Goal: Find specific page/section: Find specific page/section

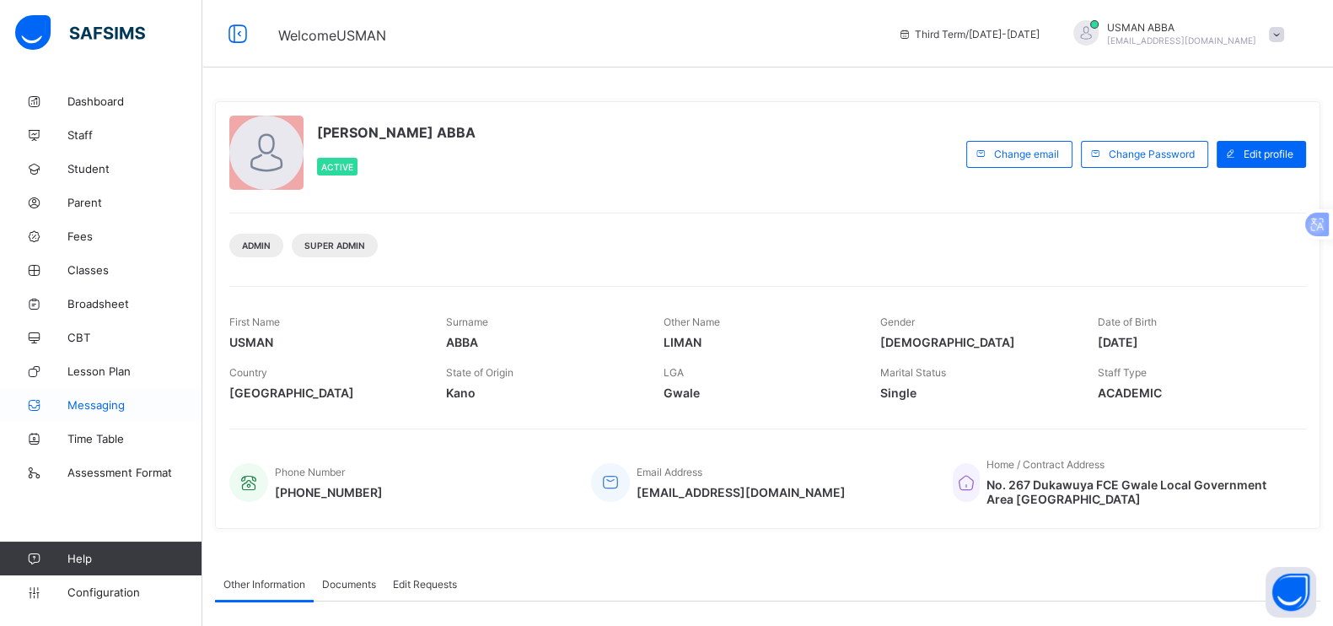
click at [114, 405] on span "Messaging" at bounding box center [134, 404] width 135 height 13
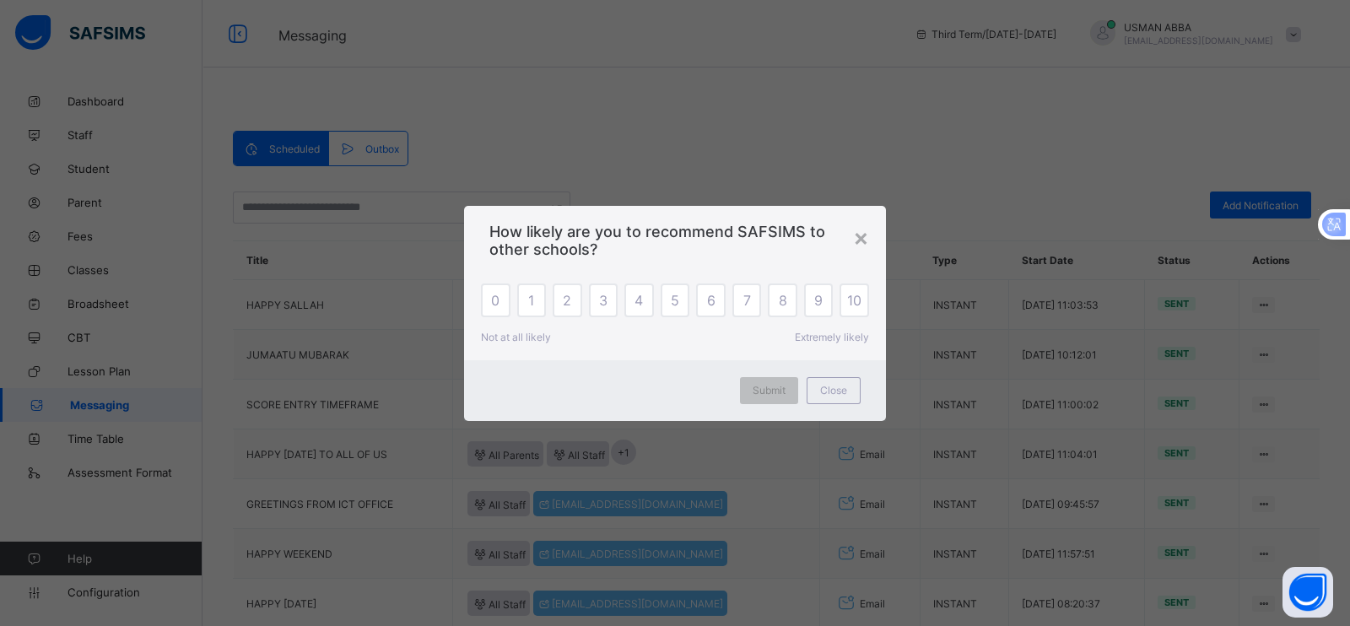
click at [854, 308] on span "10" at bounding box center [854, 300] width 14 height 17
click at [780, 387] on span "Submit" at bounding box center [768, 390] width 33 height 13
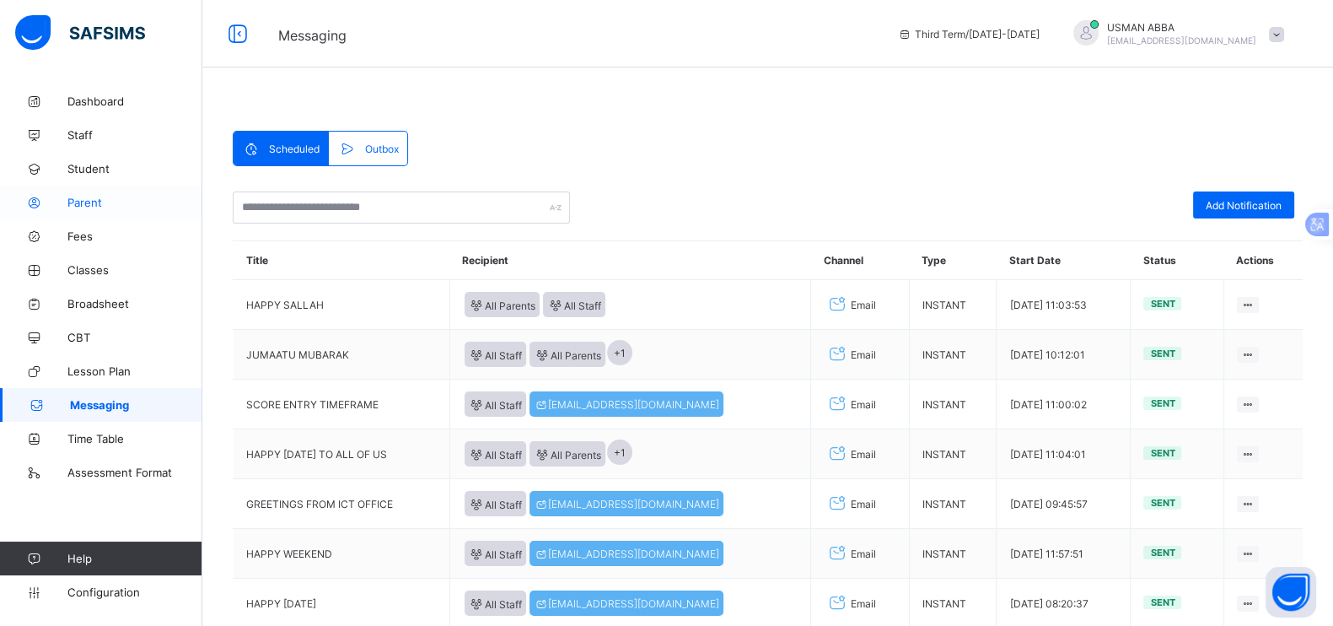
click at [96, 216] on link "Parent" at bounding box center [101, 203] width 202 height 34
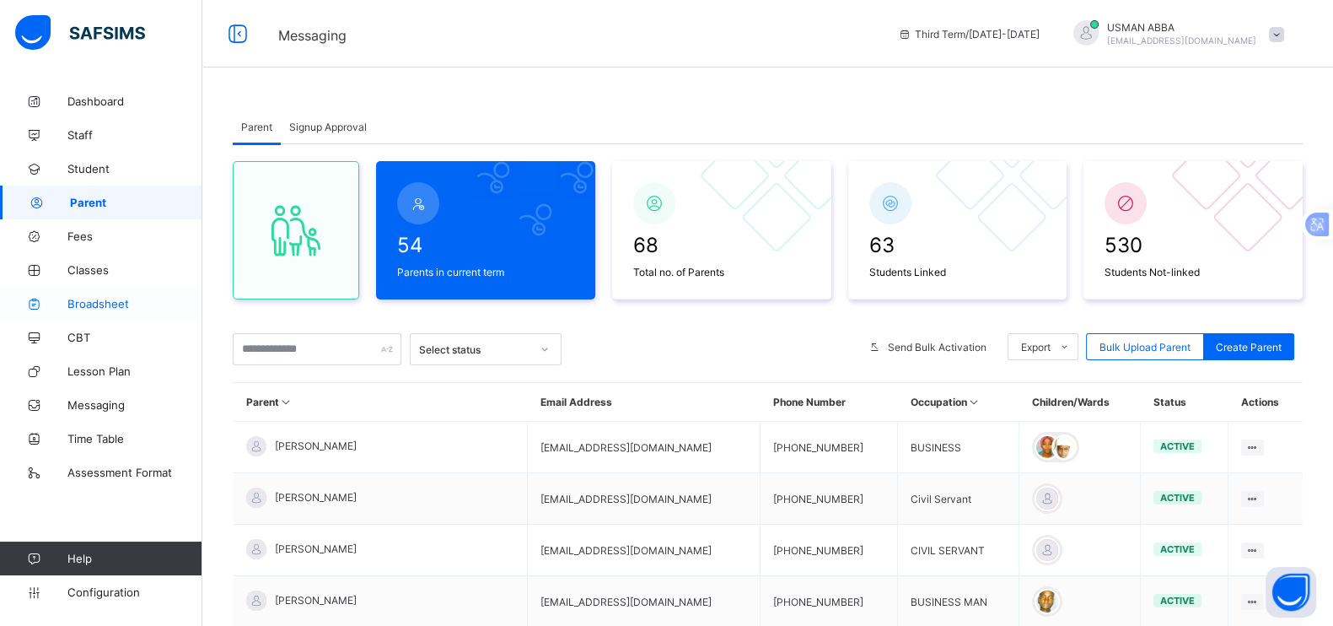
click at [130, 308] on span "Broadsheet" at bounding box center [134, 303] width 135 height 13
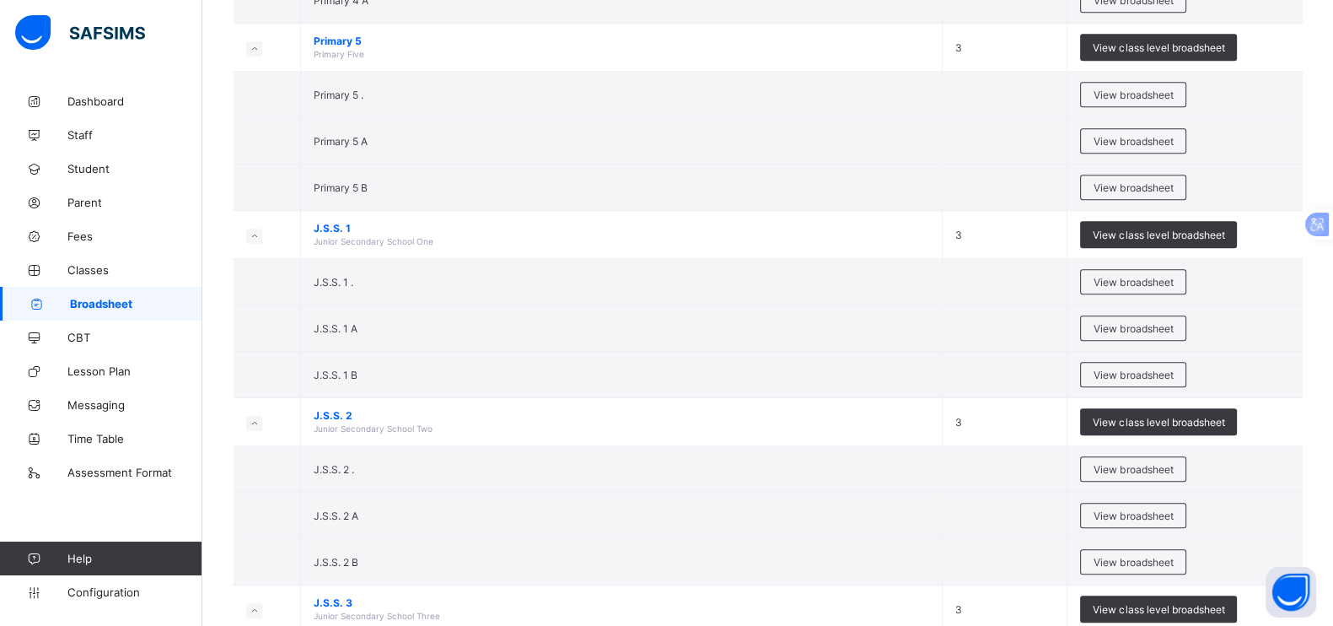
scroll to position [1293, 0]
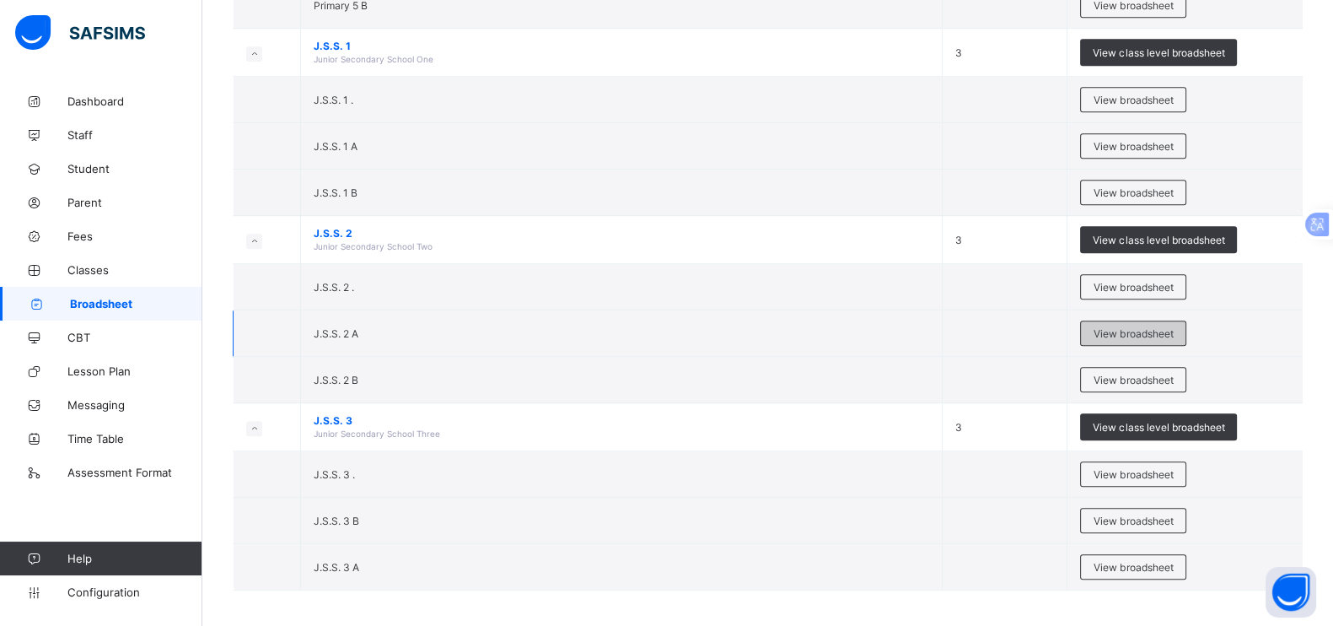
click at [1150, 327] on span "View broadsheet" at bounding box center [1133, 333] width 79 height 13
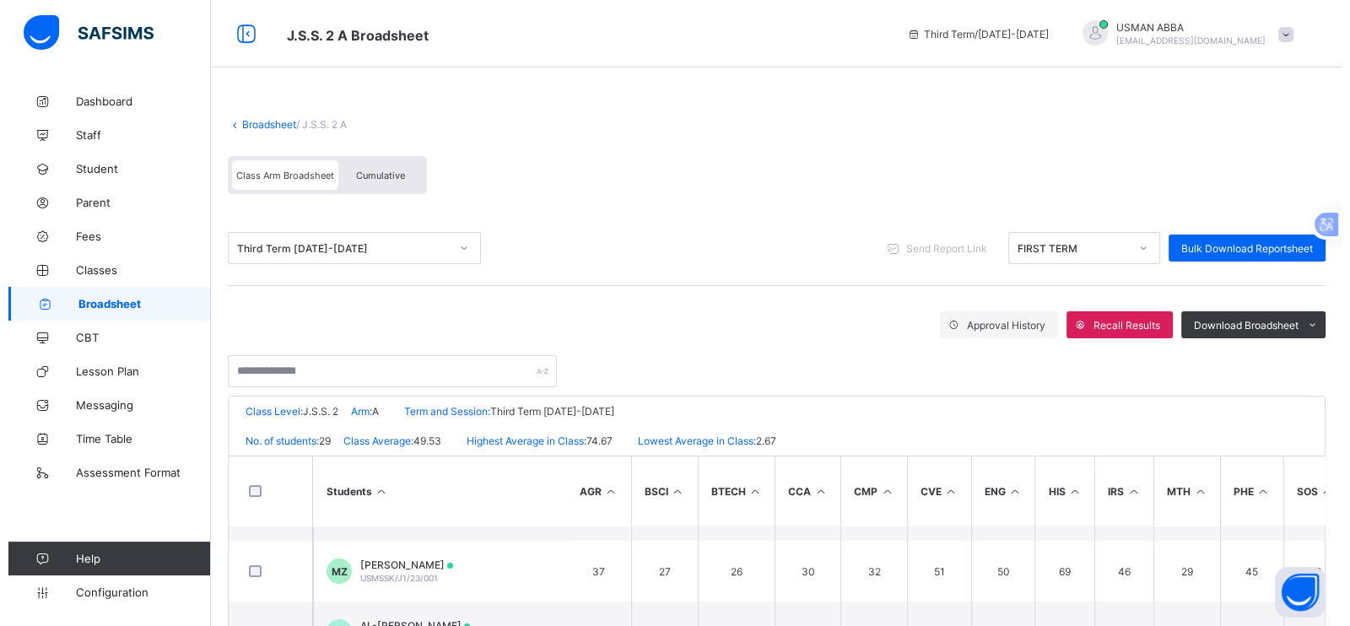
scroll to position [46, 0]
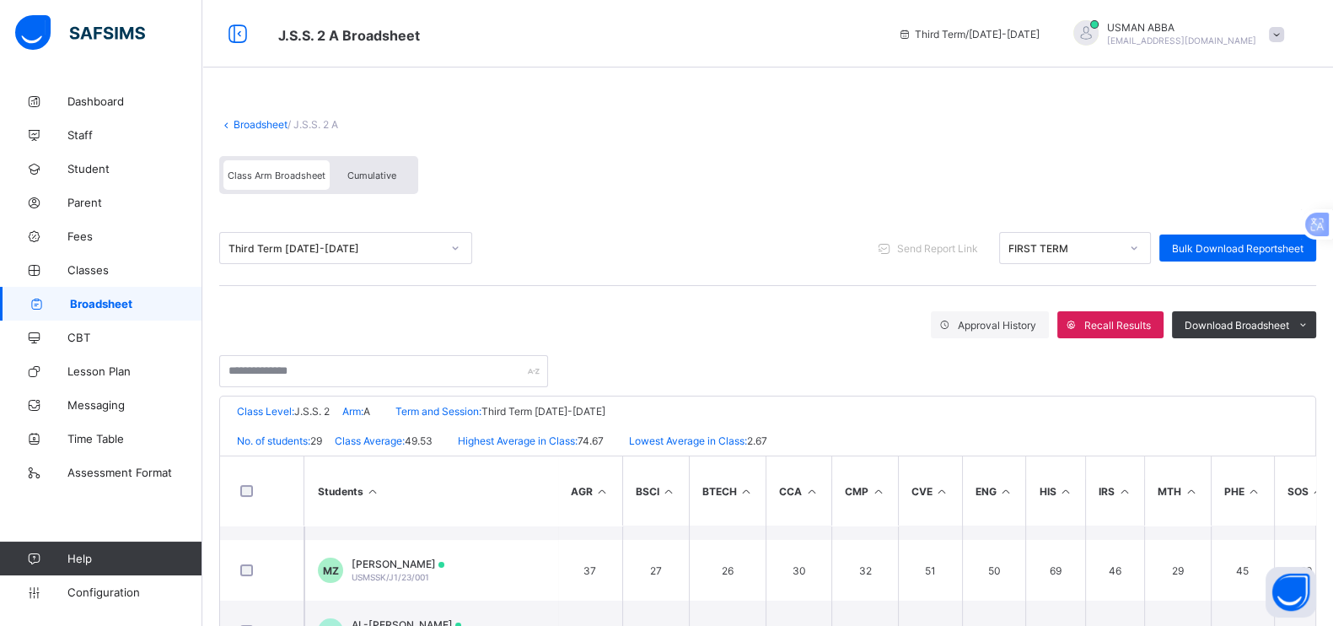
click at [1285, 32] on span at bounding box center [1276, 34] width 15 height 15
click at [1236, 193] on span "Logout" at bounding box center [1229, 194] width 111 height 19
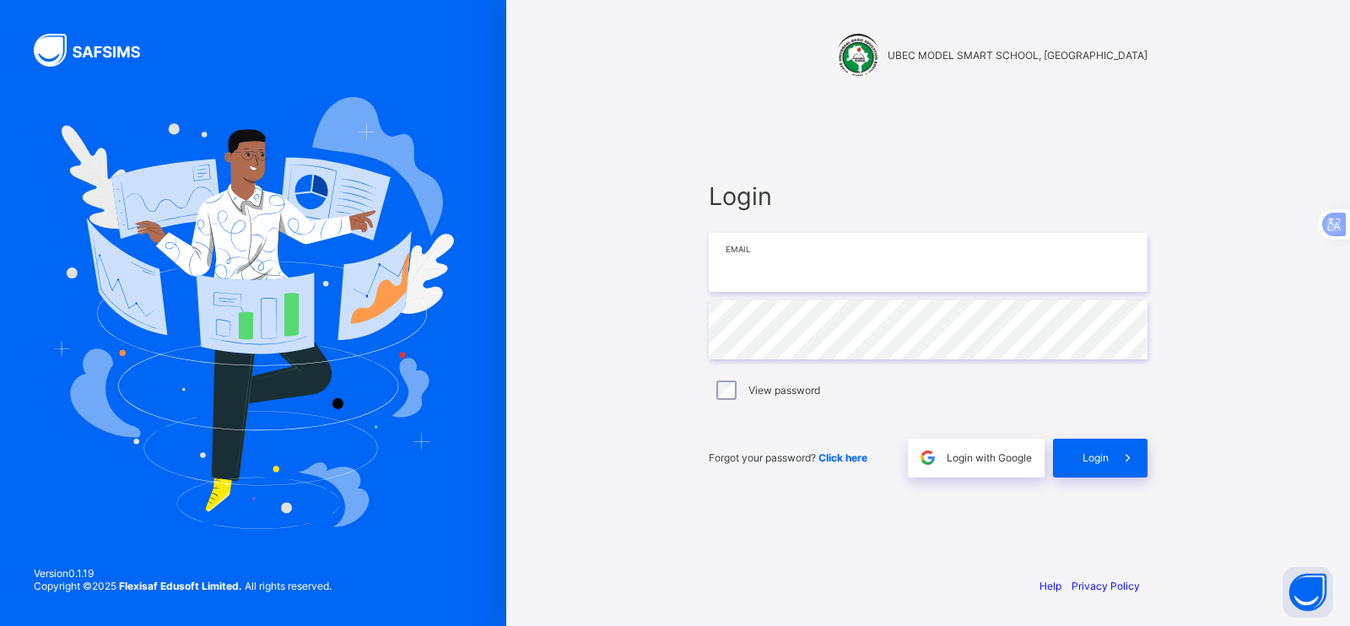
type input "**********"
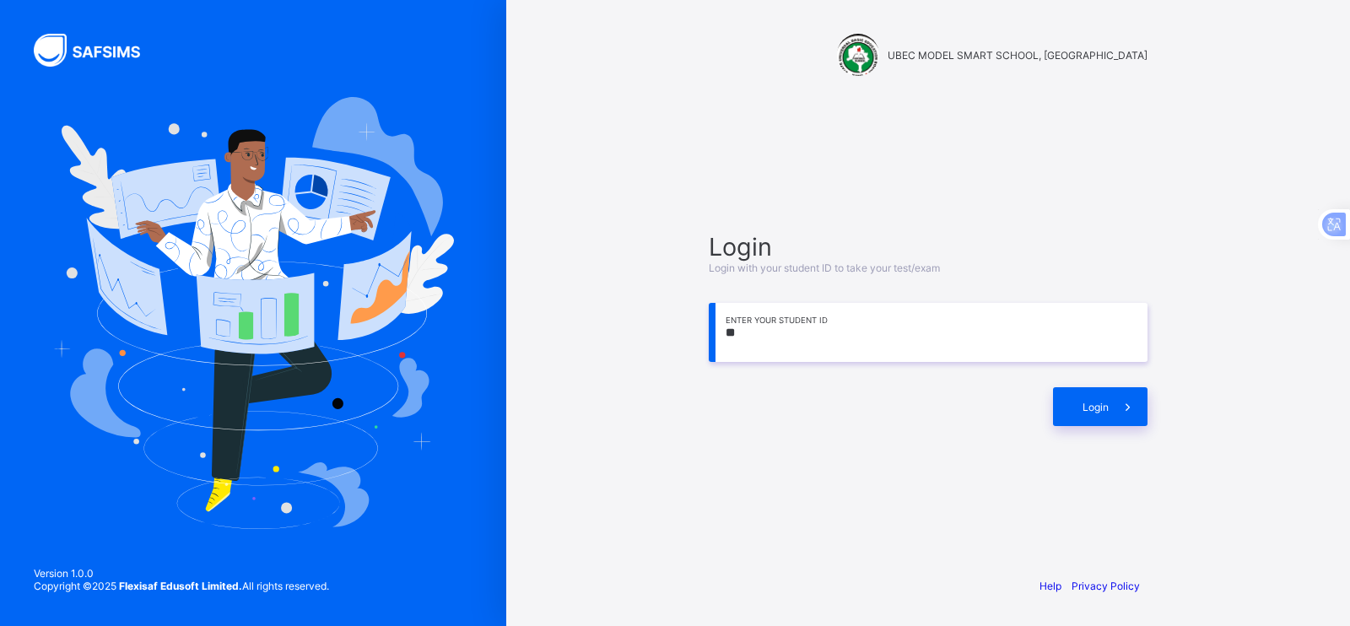
type input "**"
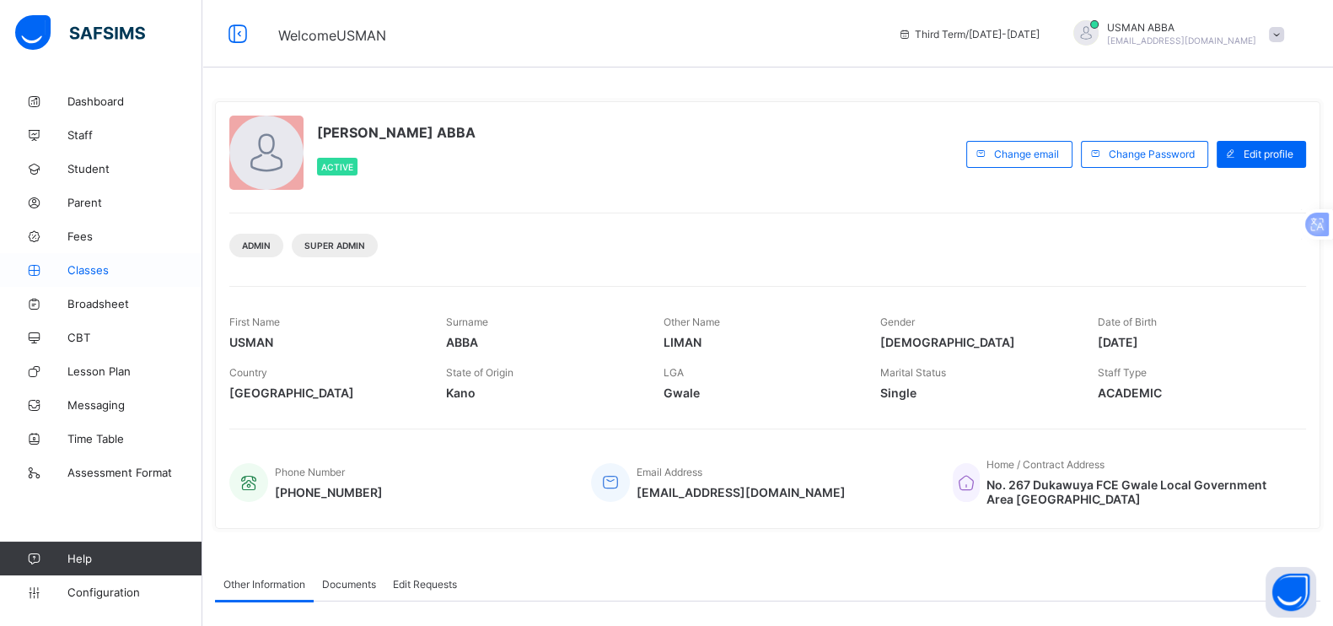
click at [116, 274] on span "Classes" at bounding box center [134, 269] width 135 height 13
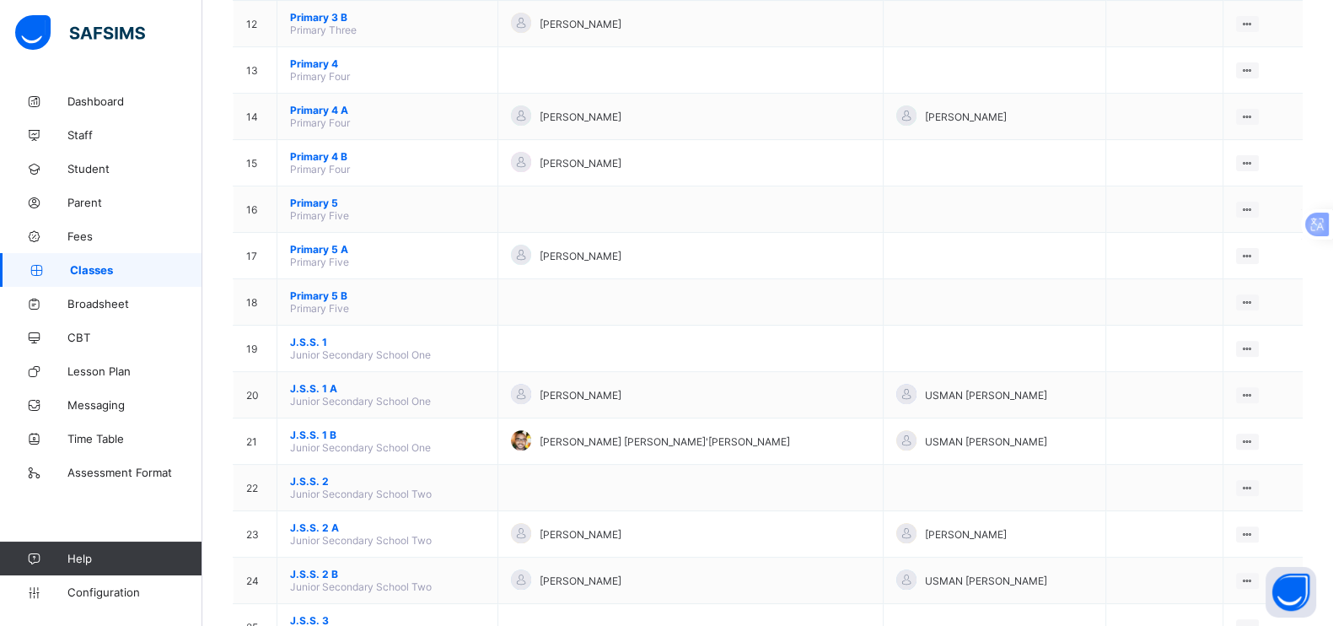
scroll to position [824, 0]
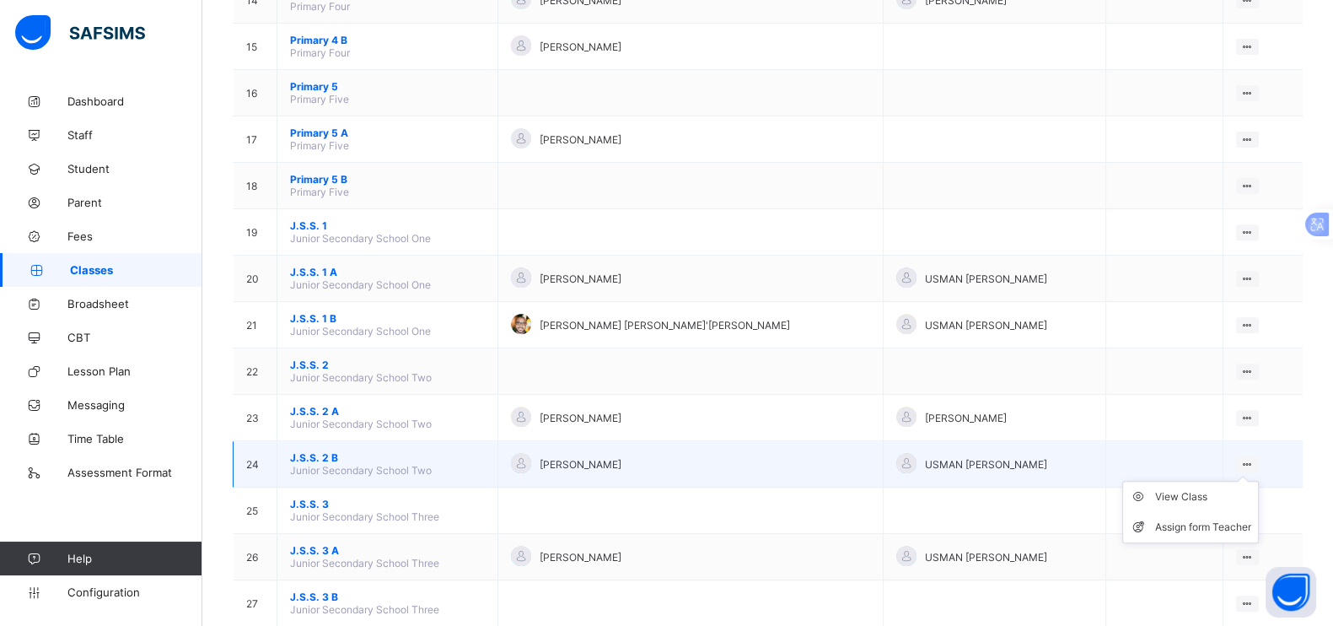
click at [1256, 481] on ul "View Class Assign form Teacher" at bounding box center [1191, 512] width 137 height 62
click at [1194, 488] on div "View Class" at bounding box center [1204, 496] width 96 height 17
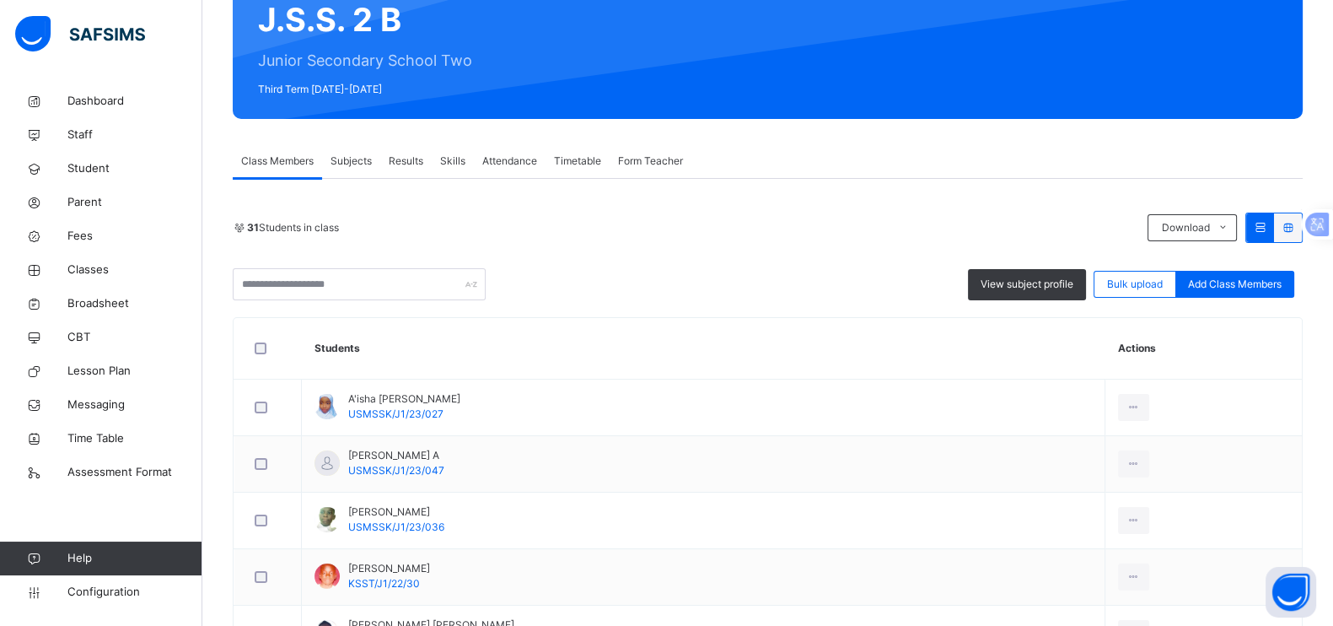
scroll to position [187, 0]
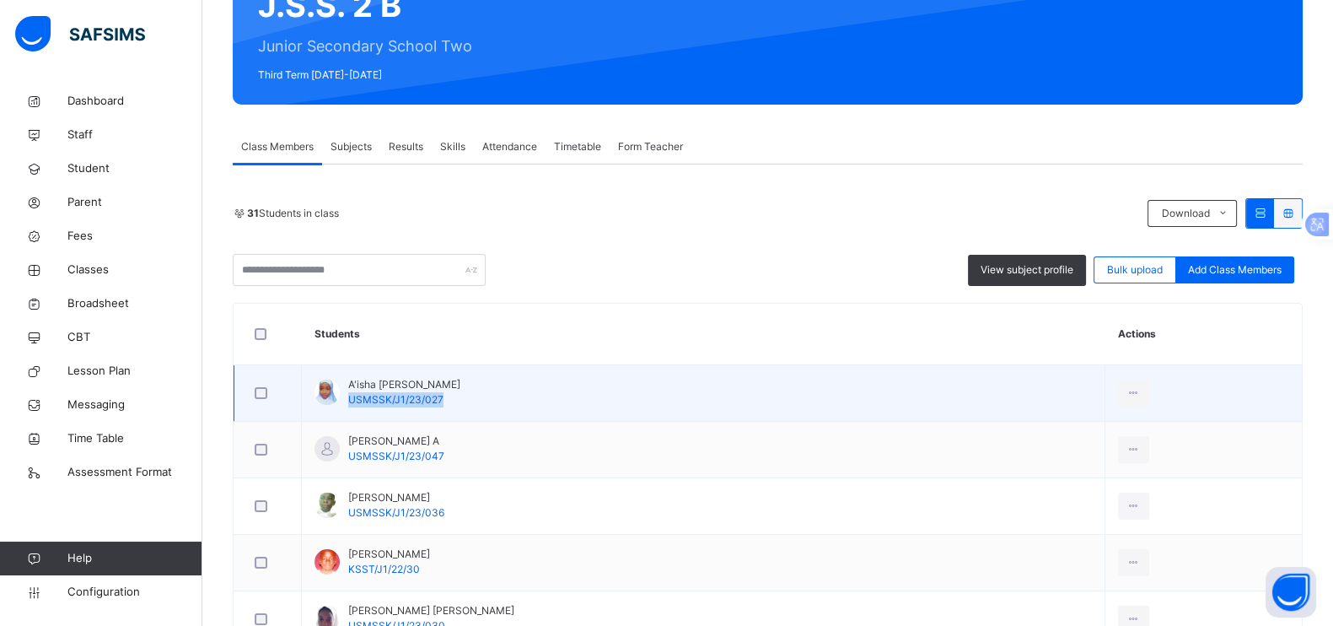
drag, startPoint x: 348, startPoint y: 394, endPoint x: 443, endPoint y: 403, distance: 94.9
click at [443, 403] on td "A'isha Abba Rabi'u USMSSK/J1/23/027" at bounding box center [704, 393] width 804 height 57
copy span "USMSSK/J1/23/027"
click at [1118, 394] on div at bounding box center [1133, 393] width 31 height 27
click at [1056, 428] on div "View Profile" at bounding box center [1096, 431] width 91 height 17
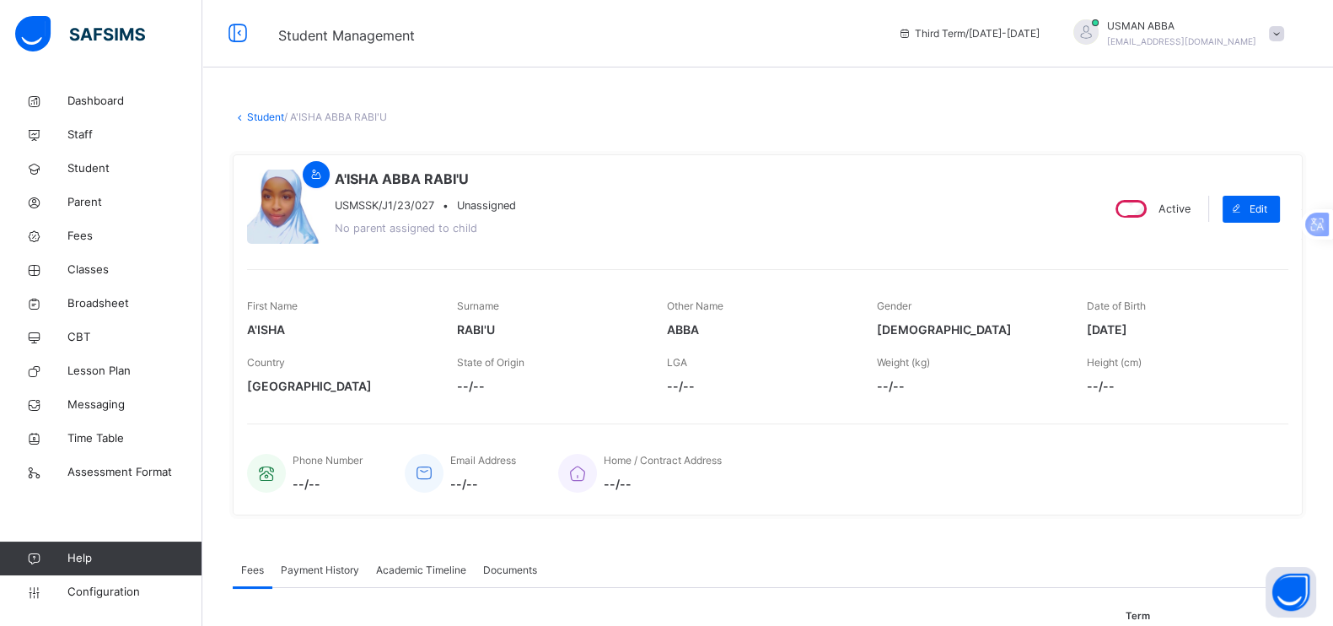
click at [1273, 45] on div "USMAN [PERSON_NAME] [PERSON_NAME][EMAIL_ADDRESS][DOMAIN_NAME]" at bounding box center [1175, 34] width 236 height 30
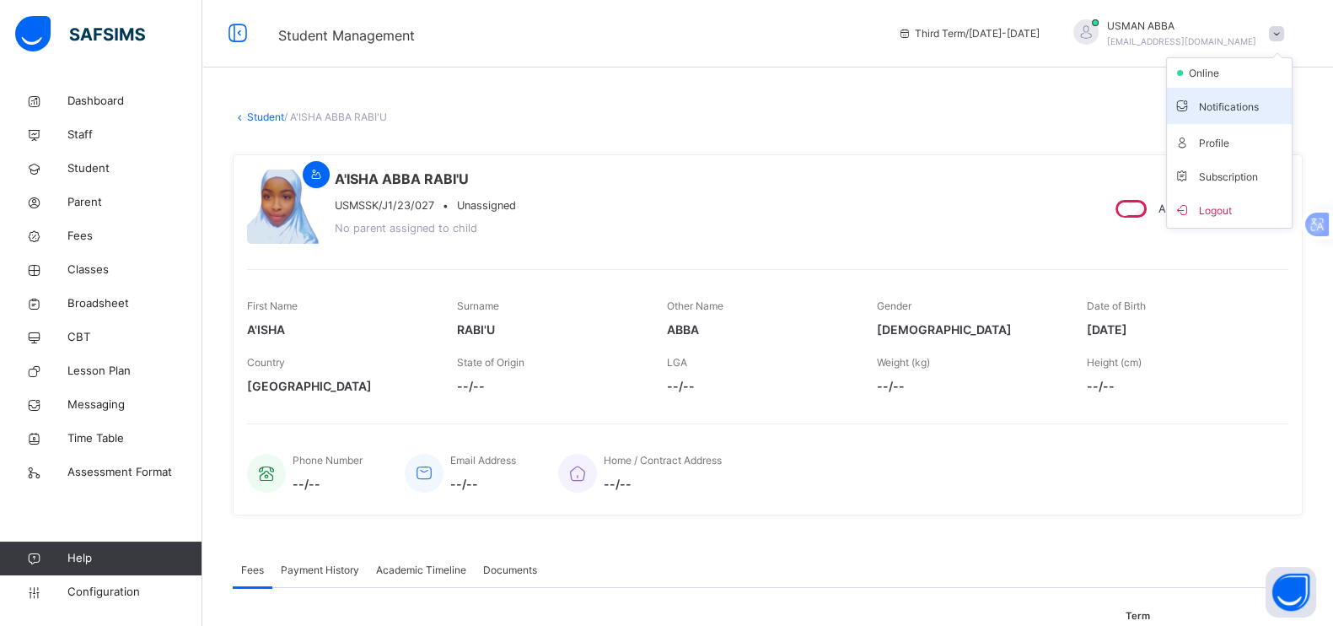
click at [1264, 112] on span "Notifications" at bounding box center [1229, 105] width 111 height 23
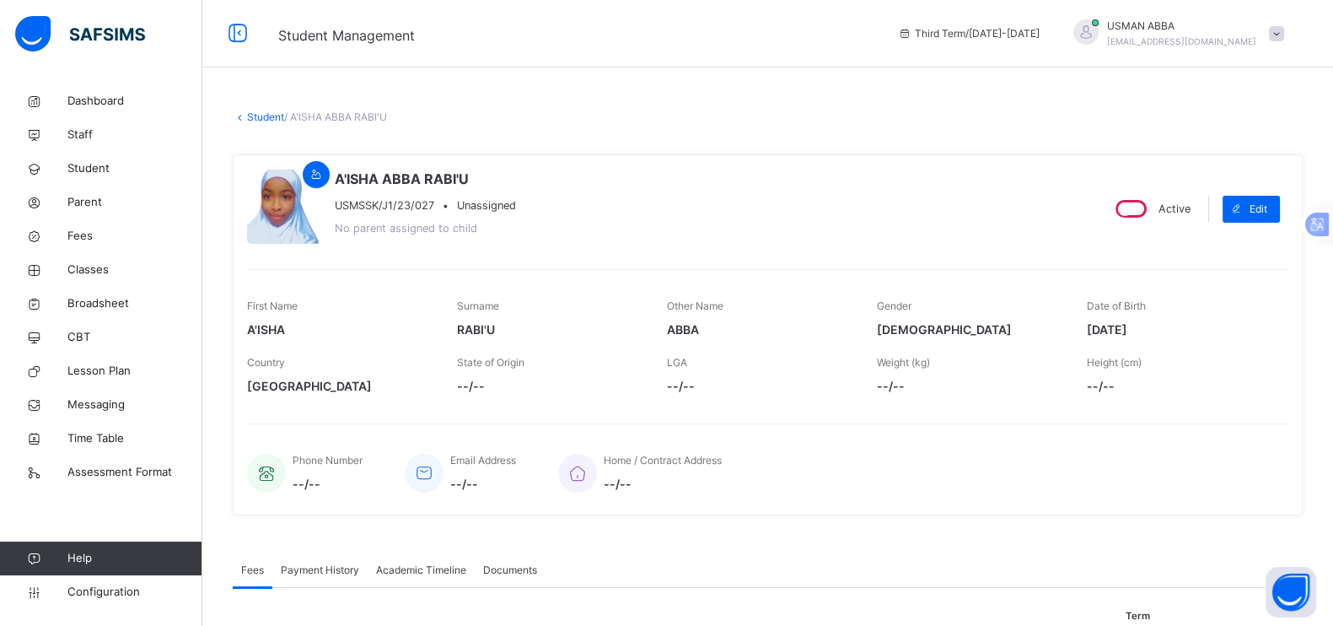
click at [1292, 46] on div "USMAN [PERSON_NAME] [PERSON_NAME][EMAIL_ADDRESS][DOMAIN_NAME]" at bounding box center [1175, 34] width 236 height 30
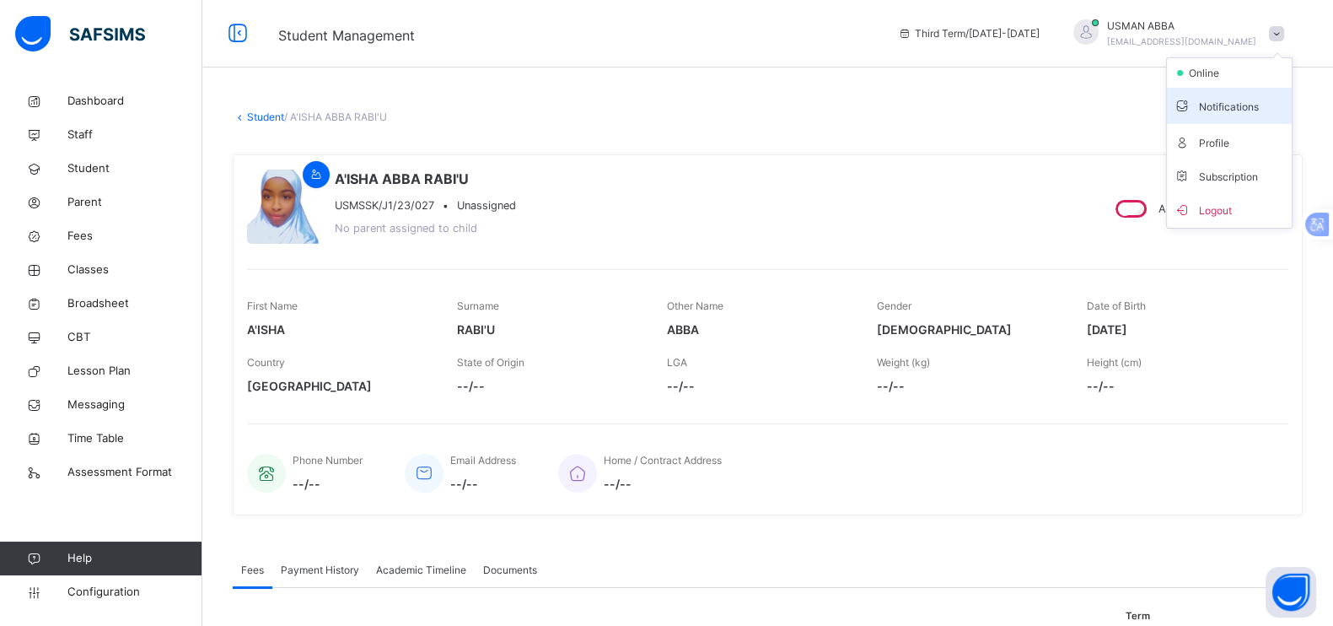
click at [1240, 102] on span "Notifications" at bounding box center [1229, 105] width 111 height 23
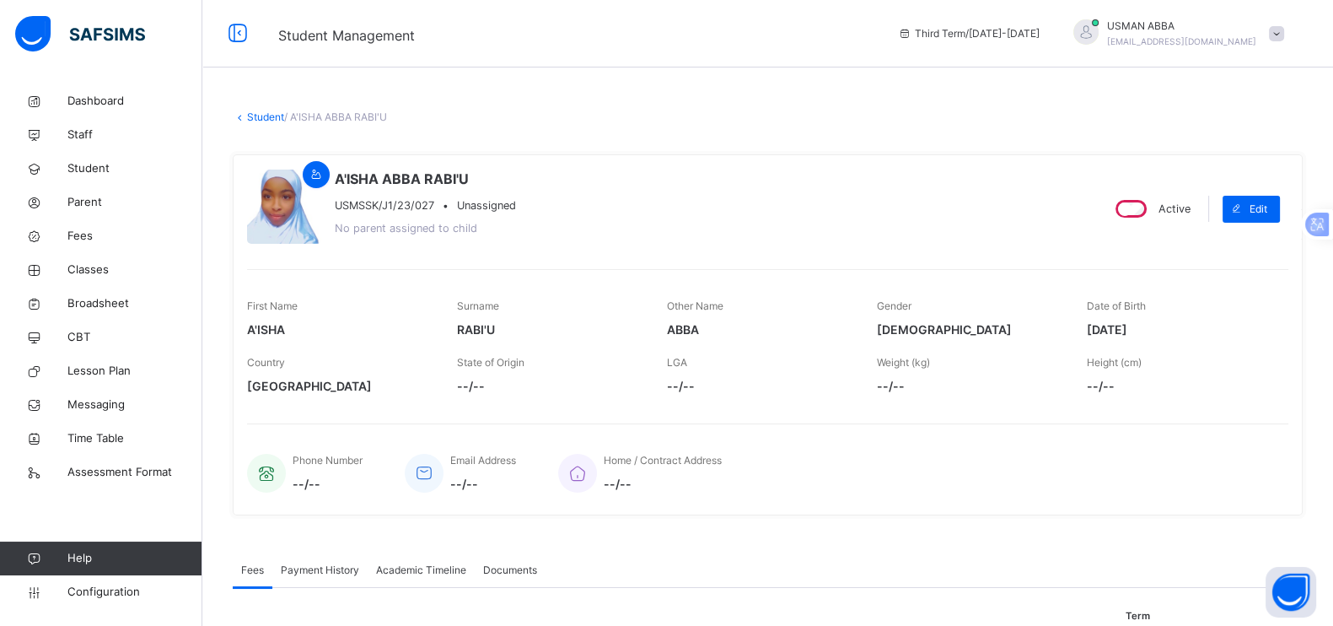
click at [1285, 34] on div at bounding box center [1276, 33] width 15 height 15
click at [1231, 211] on span "Logout" at bounding box center [1229, 209] width 111 height 23
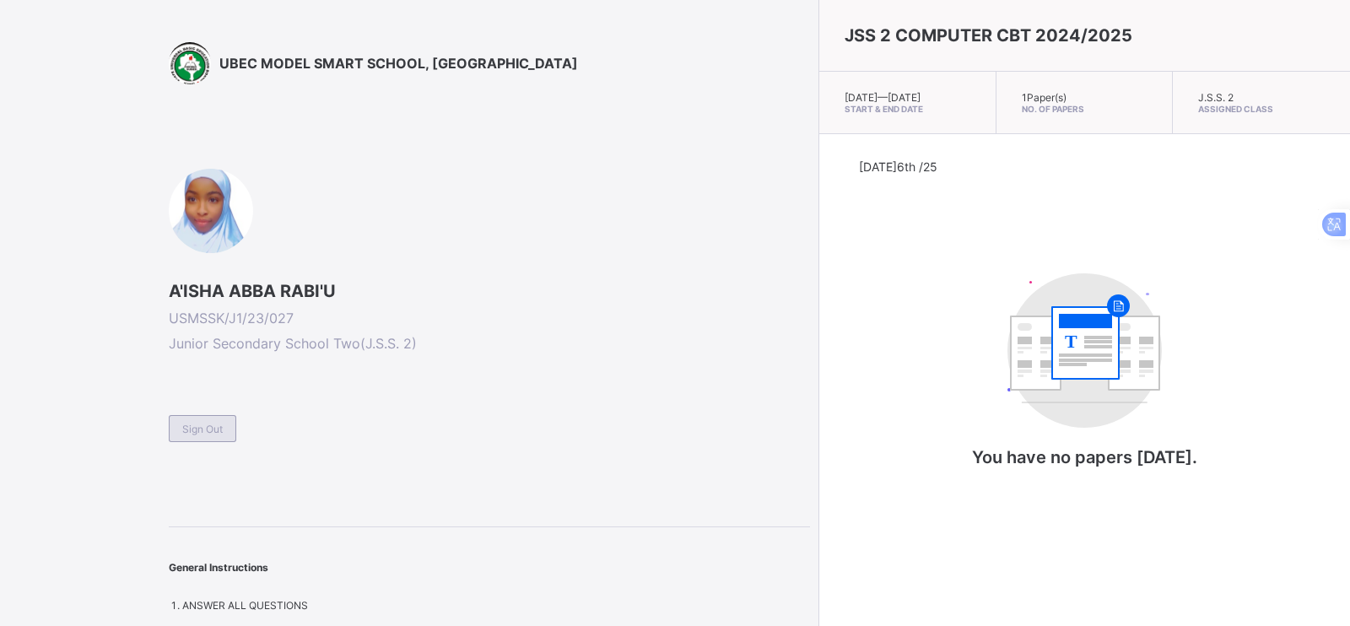
click at [208, 428] on span "Sign Out" at bounding box center [202, 429] width 40 height 13
